Goal: Transaction & Acquisition: Purchase product/service

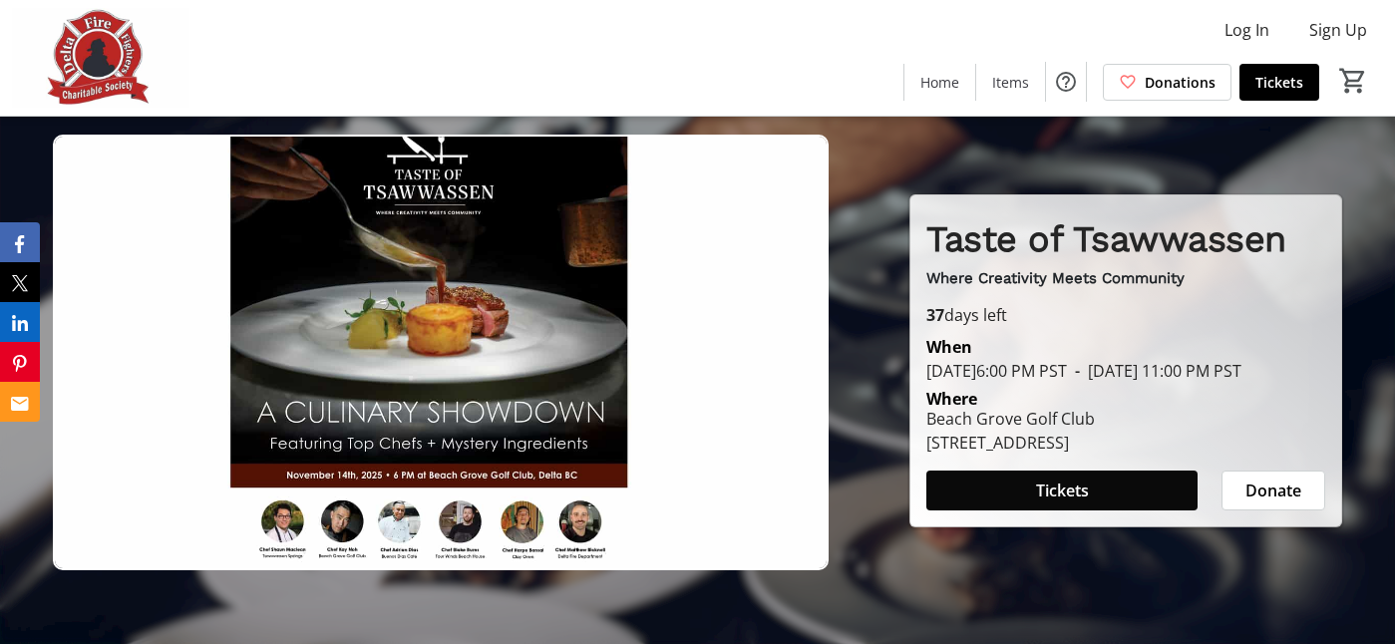
click at [996, 509] on span at bounding box center [1061, 491] width 271 height 48
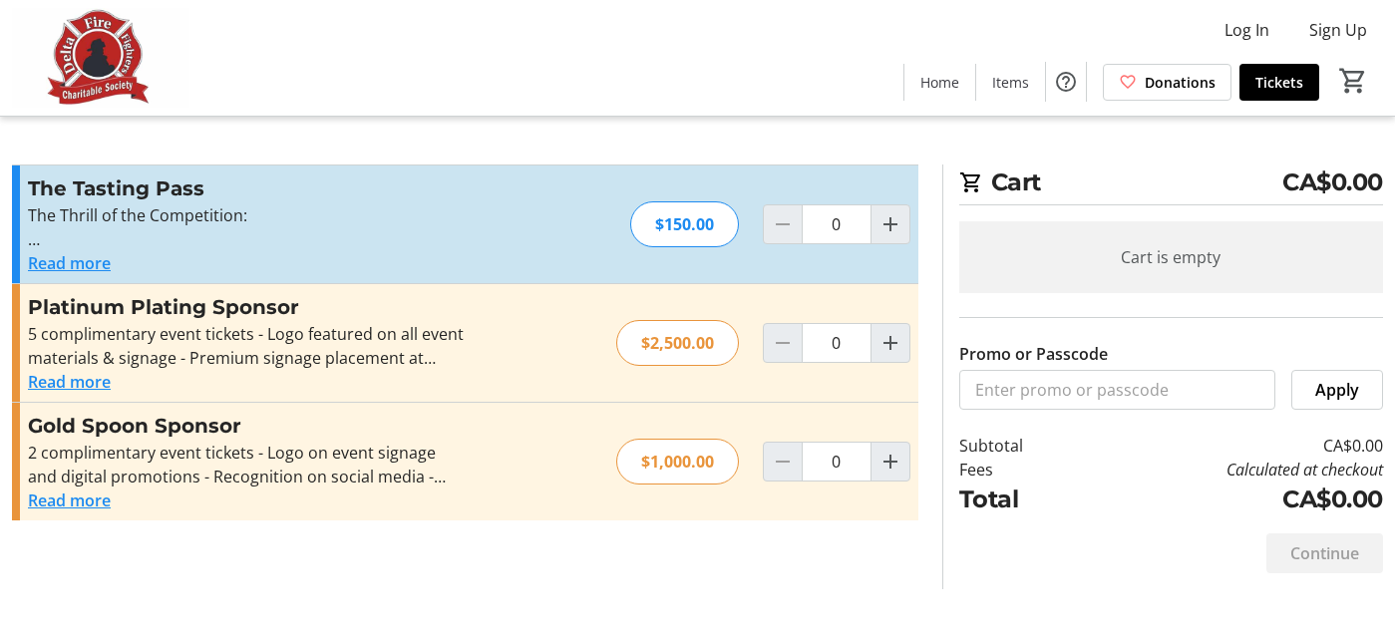
click at [77, 262] on button "Read more" at bounding box center [69, 263] width 83 height 24
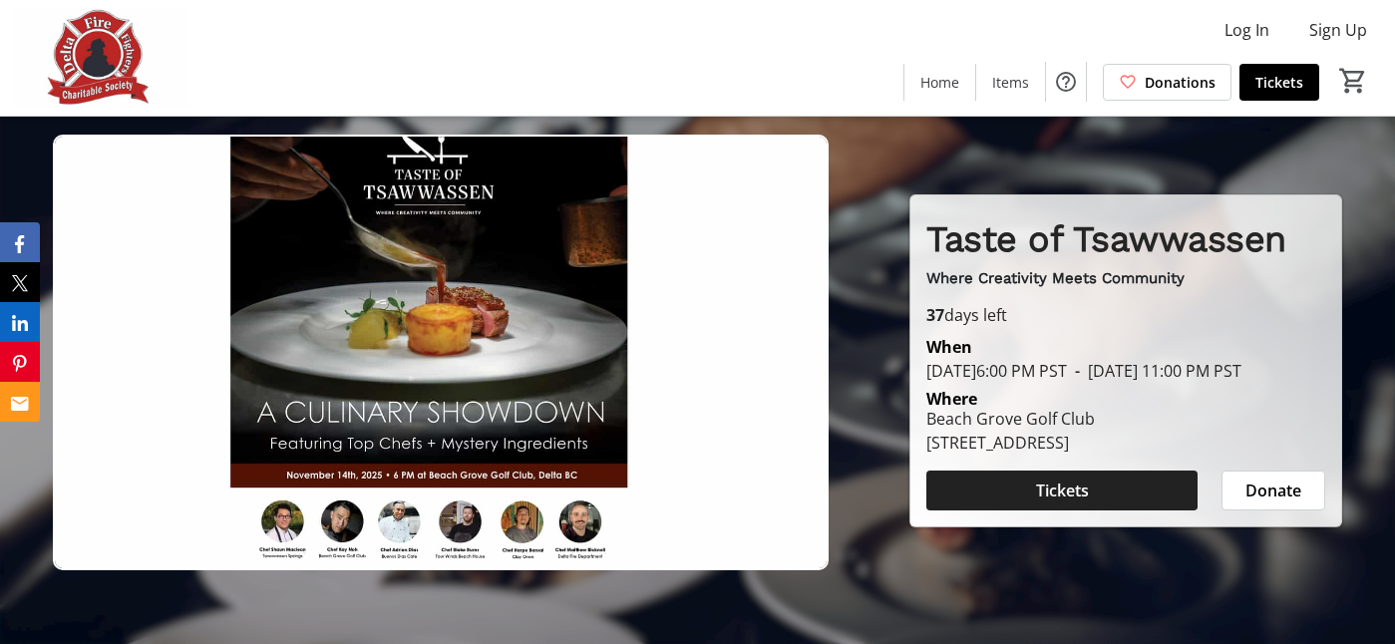
click at [1041, 500] on span "Tickets" at bounding box center [1062, 491] width 53 height 24
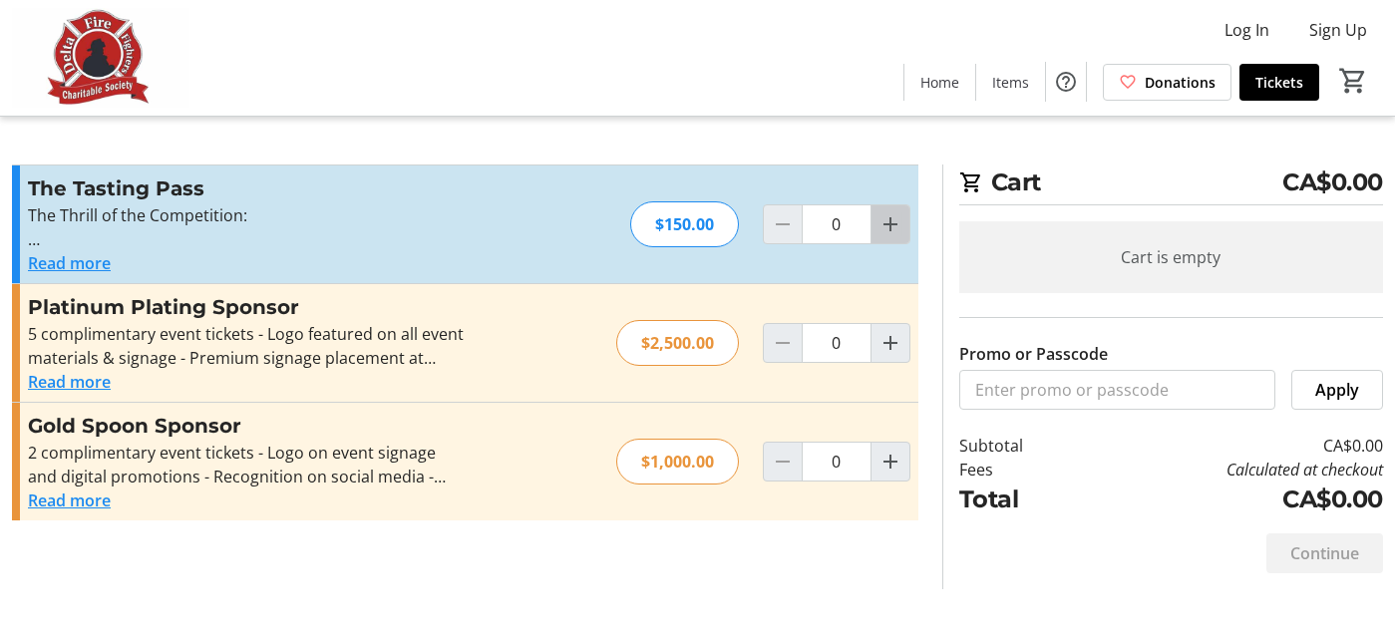
click at [880, 227] on mat-icon "Increment by one" at bounding box center [890, 224] width 24 height 24
type input "2"
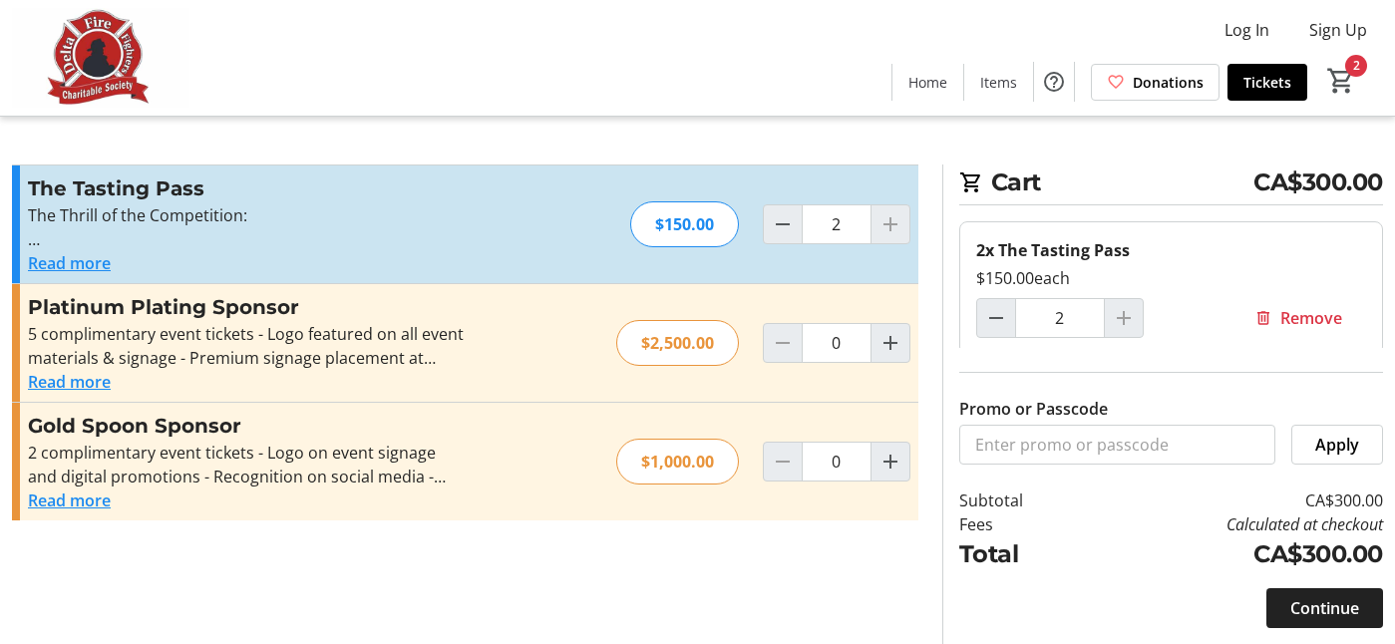
click at [1334, 607] on span "Continue" at bounding box center [1324, 608] width 69 height 24
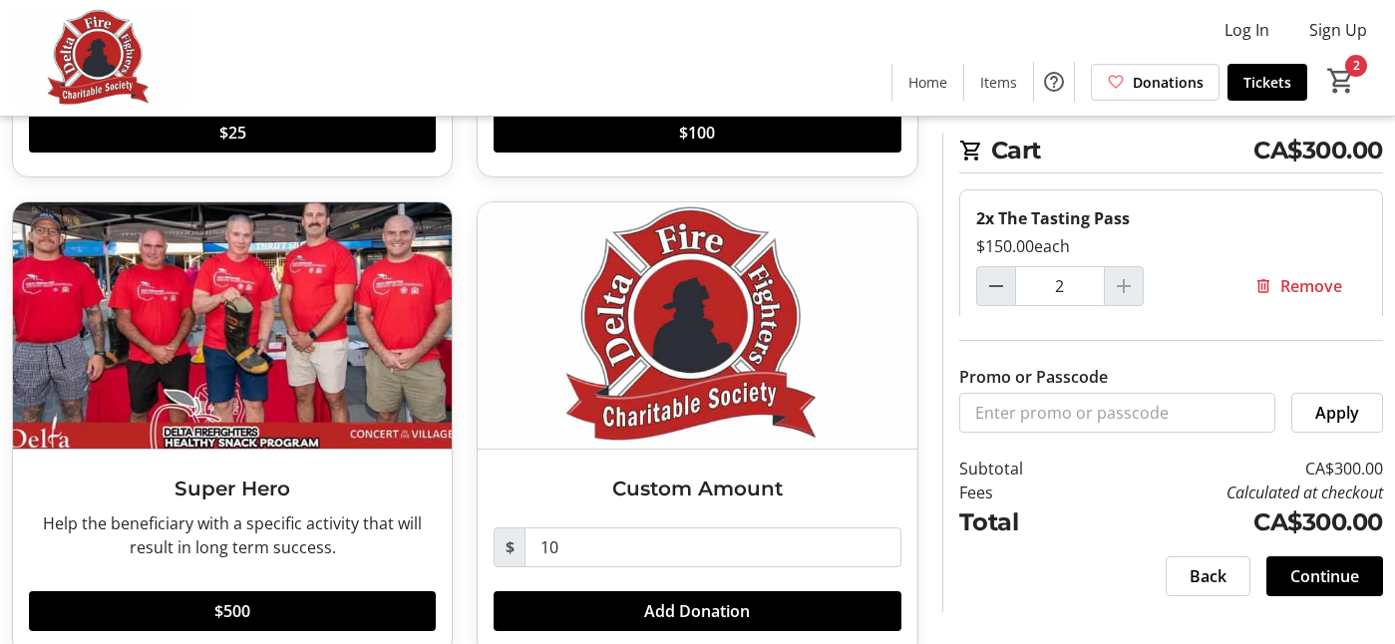
scroll to position [530, 0]
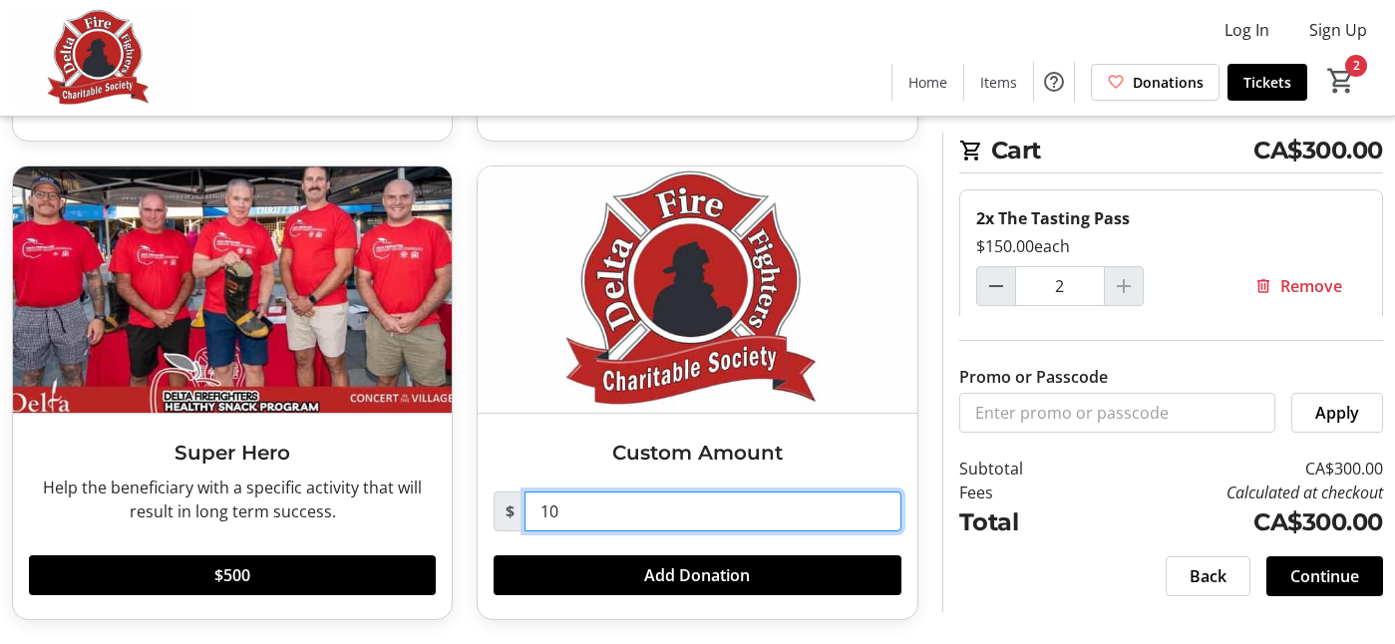
drag, startPoint x: 590, startPoint y: 511, endPoint x: 509, endPoint y: 501, distance: 81.5
click at [509, 501] on div "$ 10" at bounding box center [697, 512] width 407 height 40
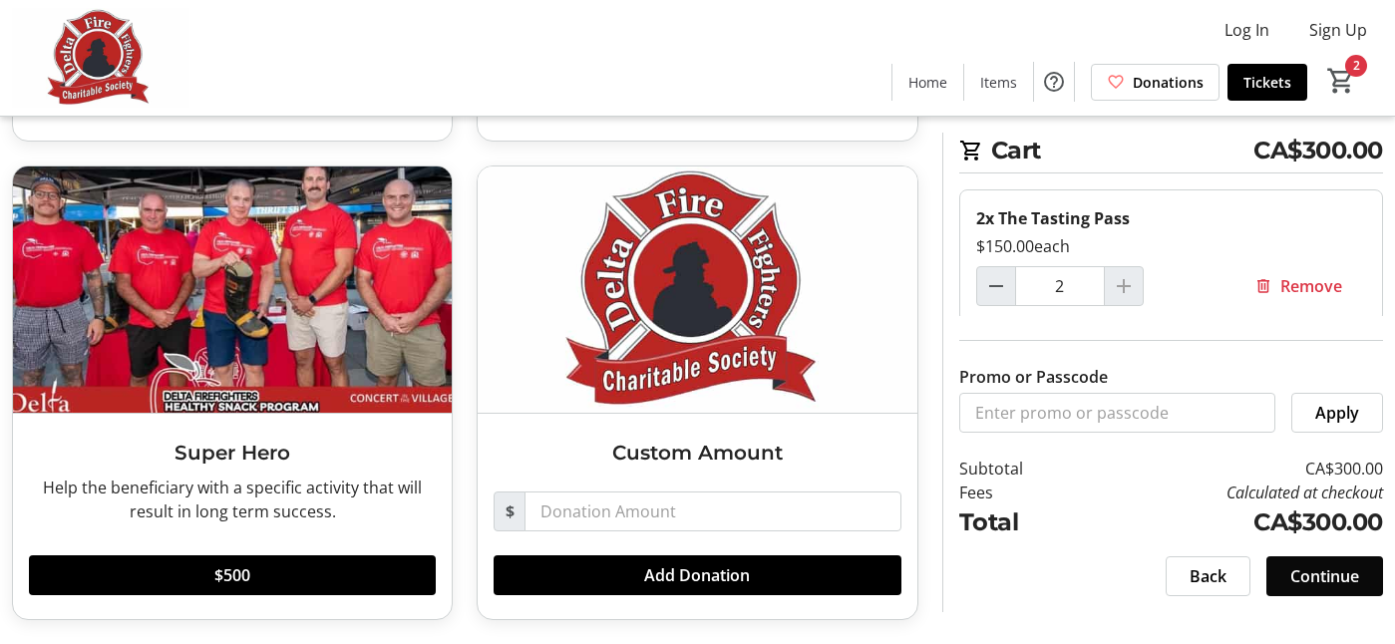
click at [1349, 585] on span "Continue" at bounding box center [1324, 576] width 69 height 24
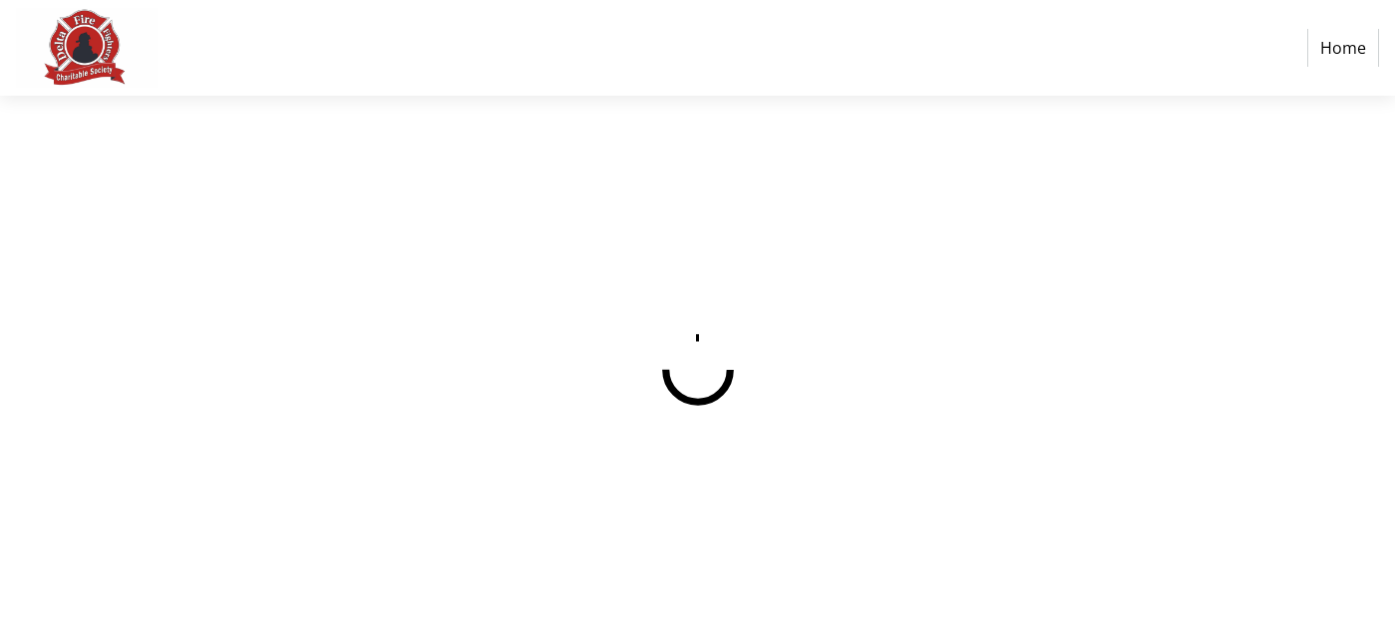
select select "CA"
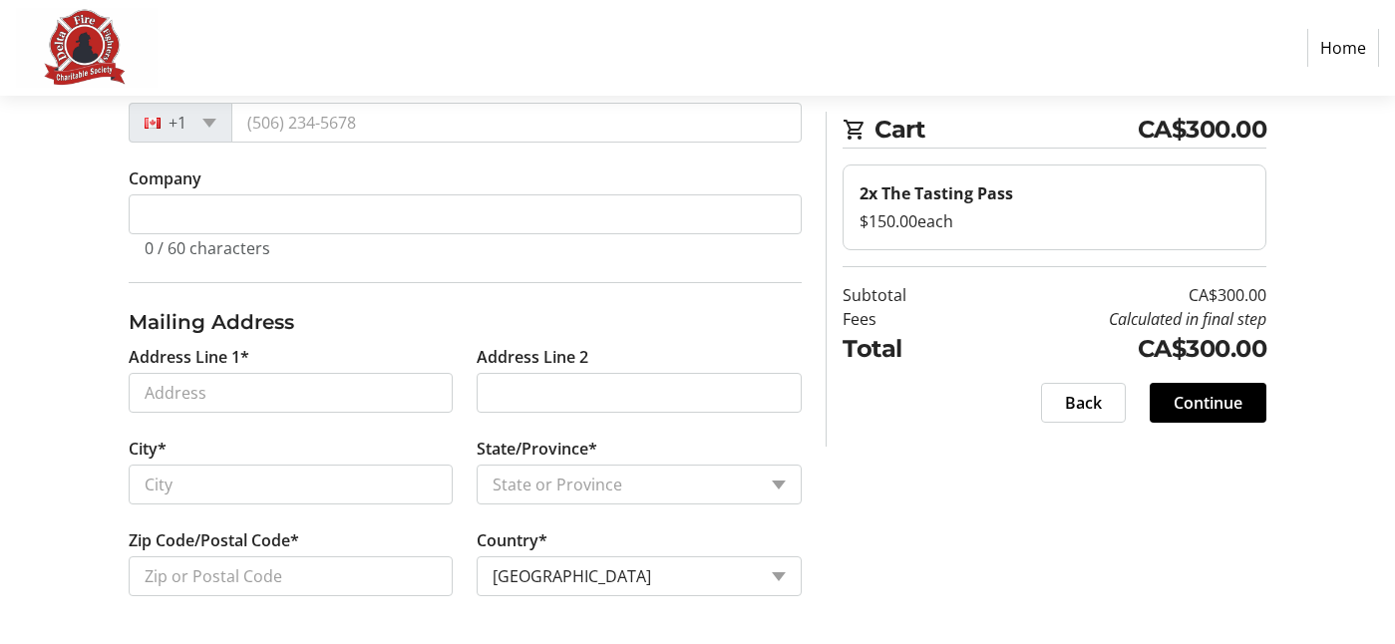
scroll to position [385, 0]
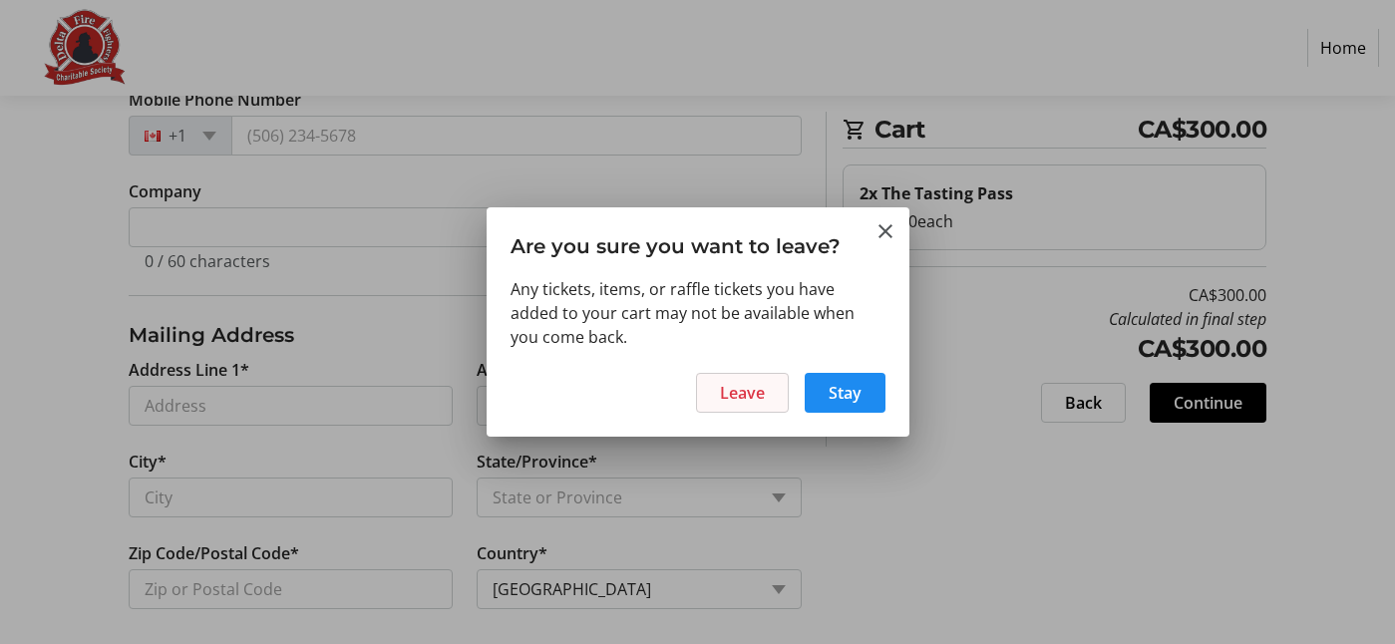
click at [728, 390] on span "Leave" at bounding box center [742, 393] width 45 height 24
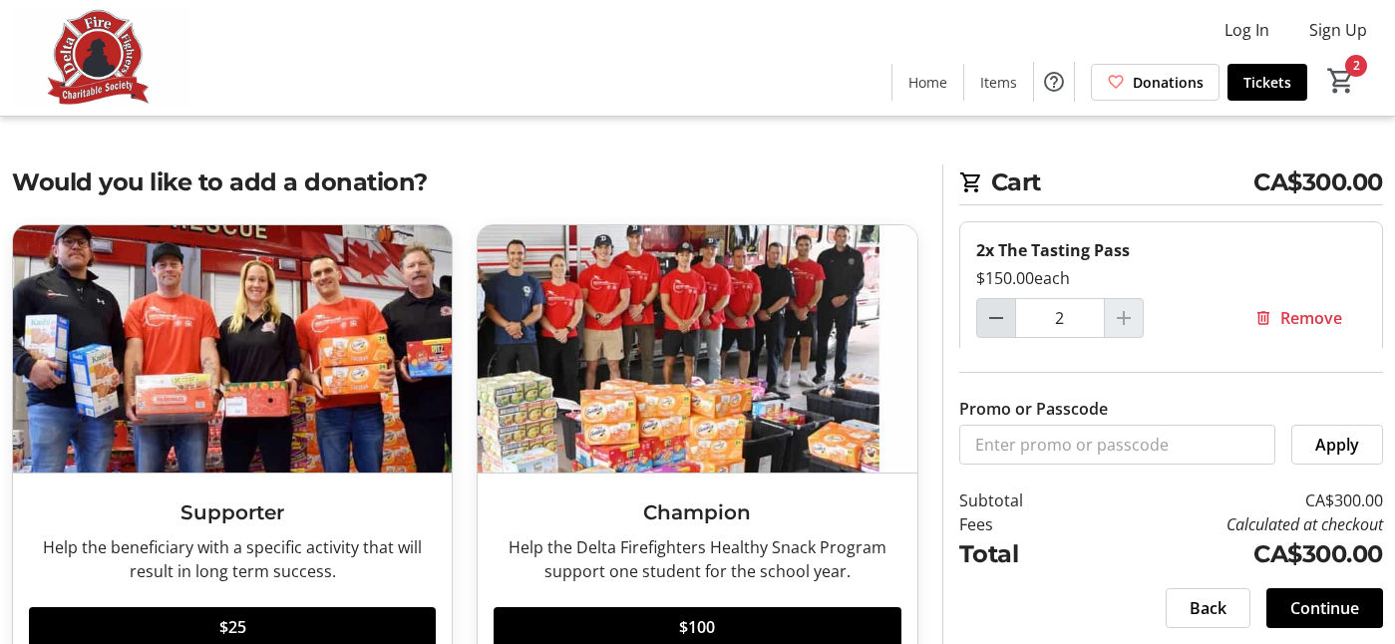
click at [984, 323] on mat-icon "Decrement by one" at bounding box center [996, 318] width 24 height 24
type input "0"
